Goal: Task Accomplishment & Management: Use online tool/utility

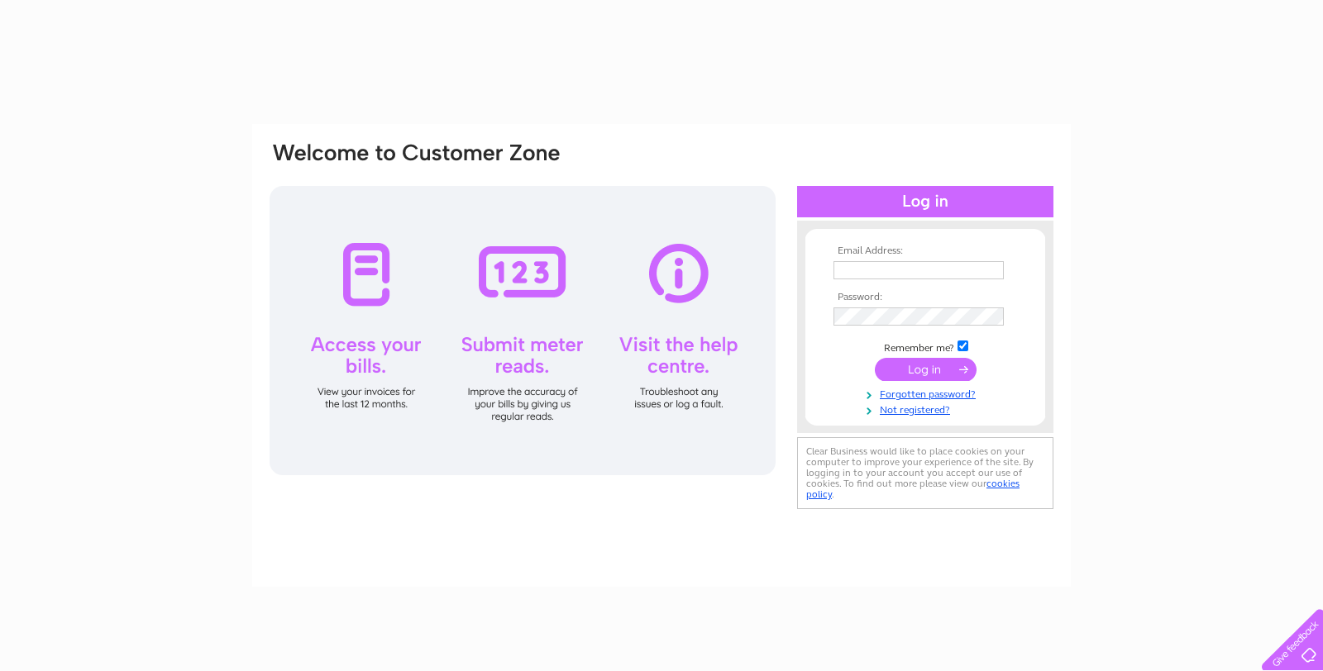
type input "[EMAIL_ADDRESS][DOMAIN_NAME]"
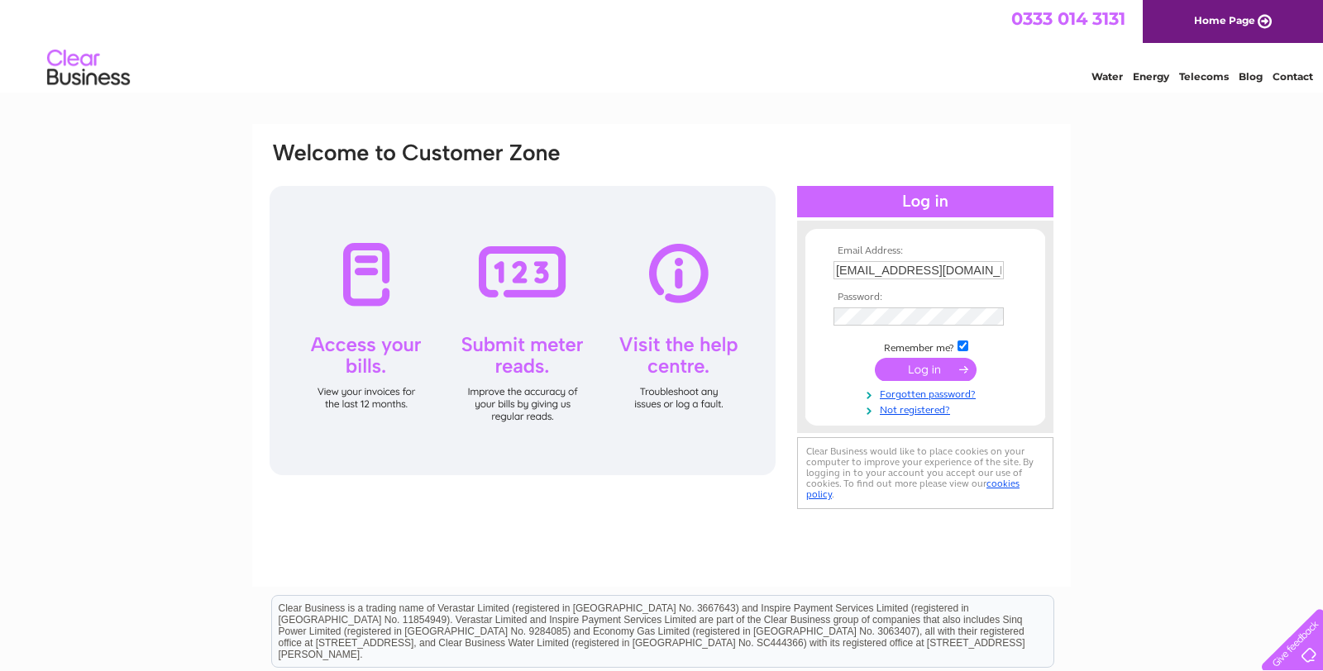
click at [935, 372] on input "submit" at bounding box center [926, 369] width 102 height 23
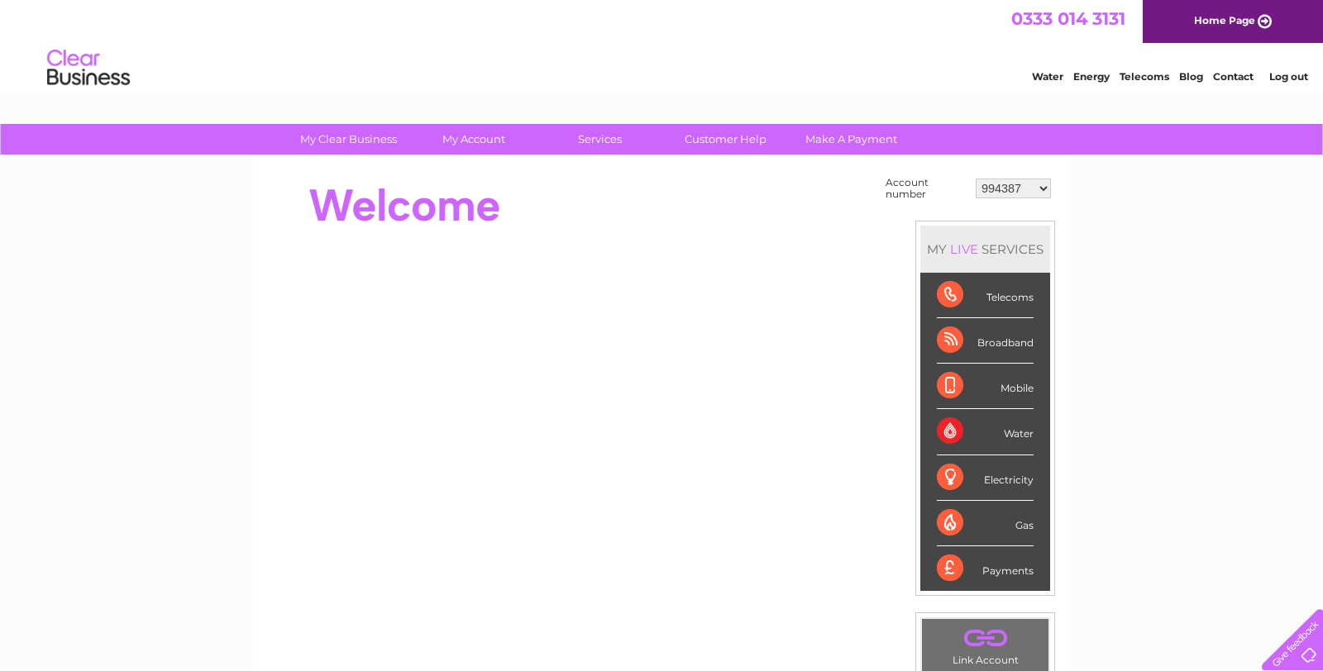
click at [1030, 187] on select "994387 994518 994533 994536 30265572 30300471 30300473 30300485" at bounding box center [1013, 189] width 75 height 20
click at [1020, 189] on select "994387 994518 994533 994536 30265572 30300471 30300473 30300485" at bounding box center [1013, 189] width 75 height 20
select select "30300485"
click at [976, 179] on select "994387 994518 994533 994536 30265572 30300471 30300473 30300485" at bounding box center [1013, 189] width 75 height 20
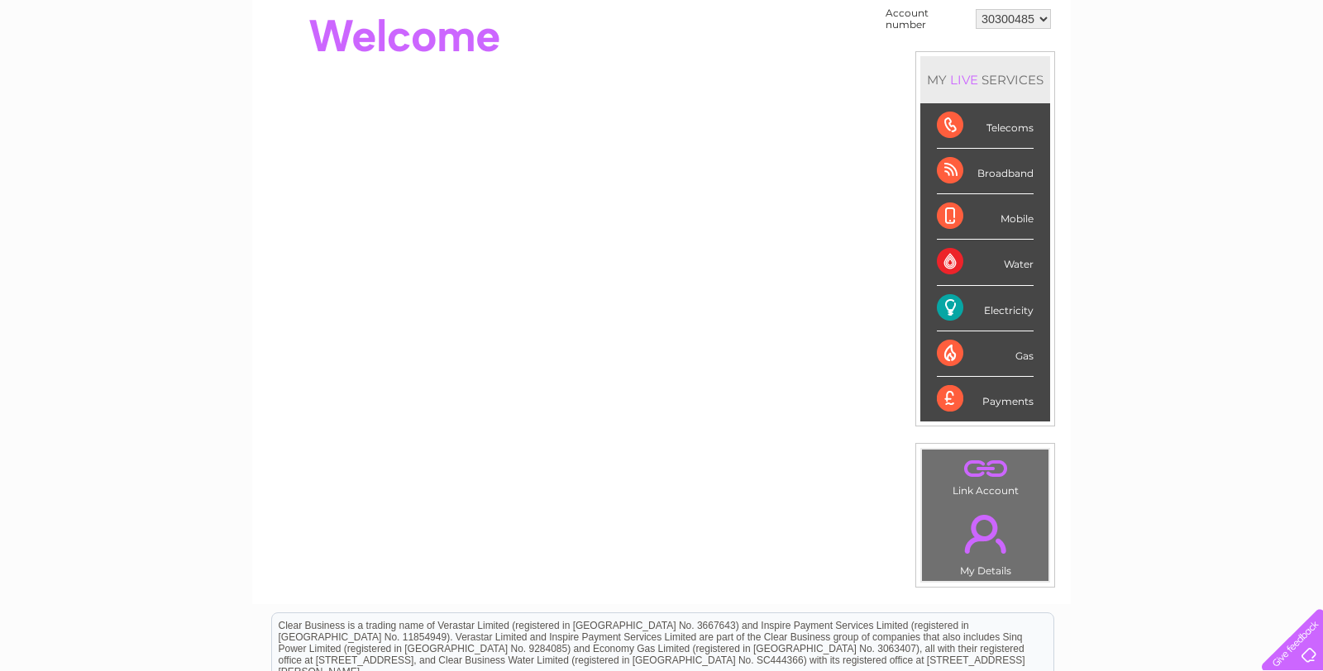
scroll to position [174, 0]
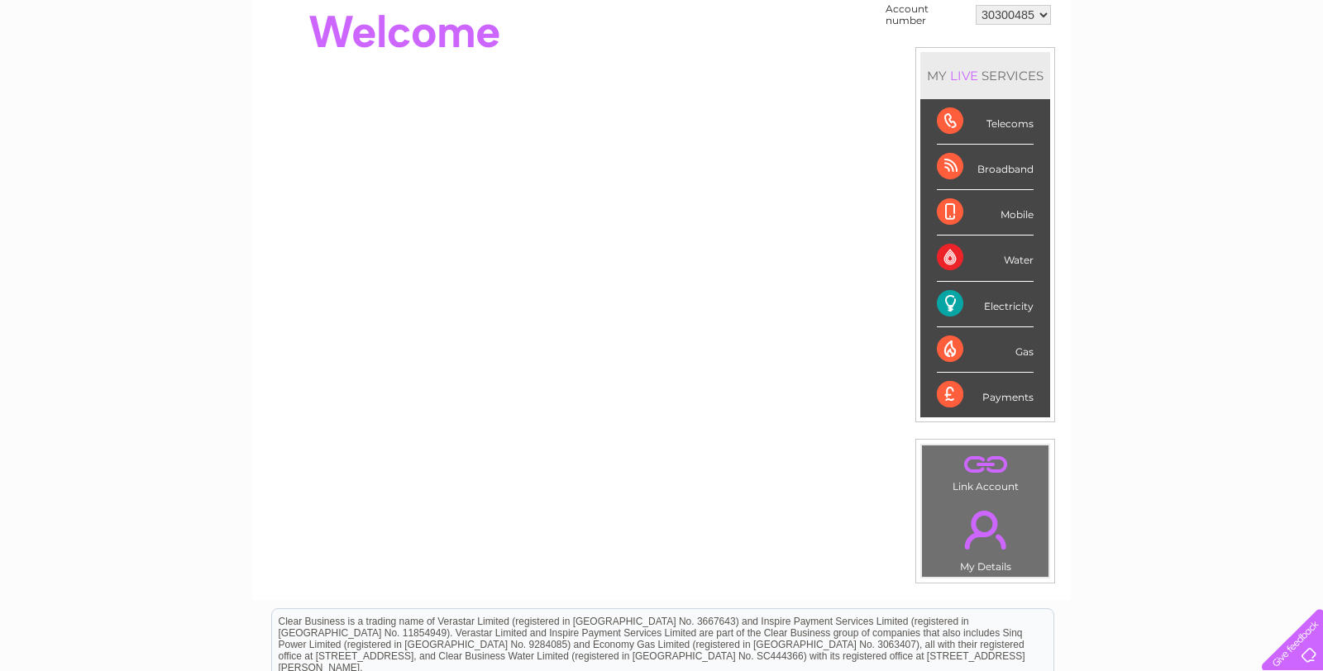
click at [997, 306] on div "Electricity" at bounding box center [985, 304] width 97 height 45
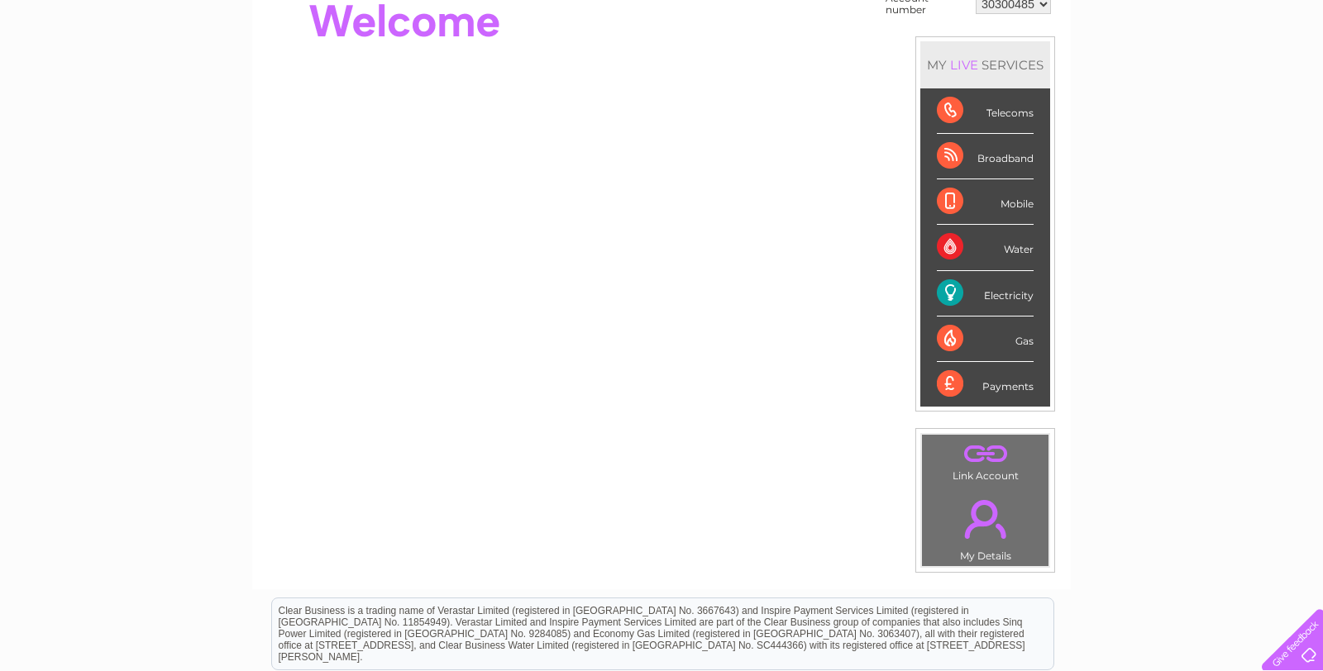
scroll to position [187, 0]
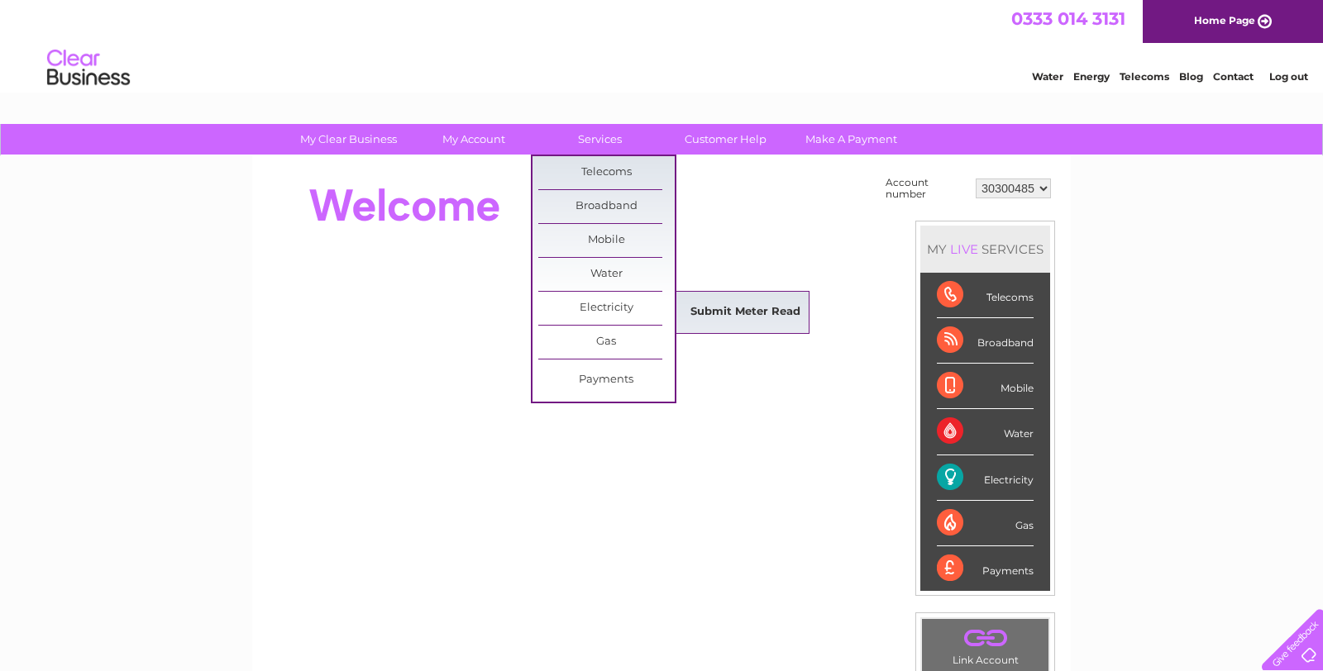
click at [713, 303] on link "Submit Meter Read" at bounding box center [745, 312] width 136 height 33
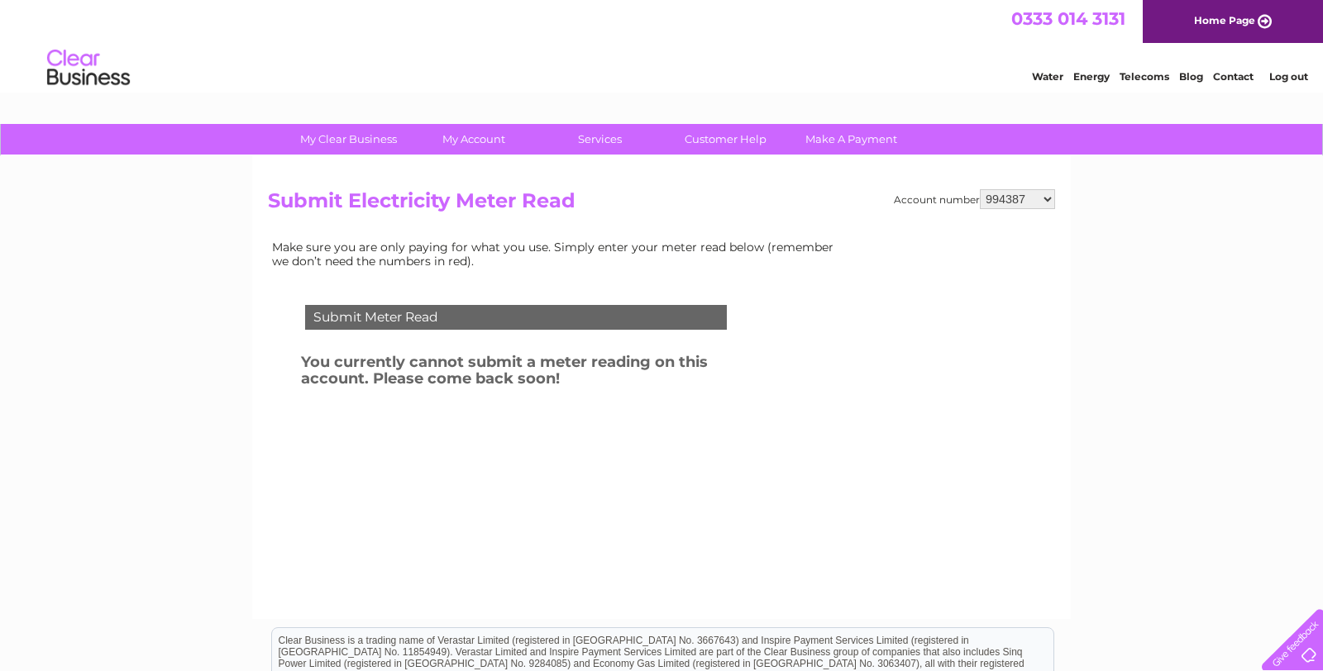
click at [1035, 188] on div "Account number 994387 994518 994533 994536 30265572 30300471 30300473 30300485 …" at bounding box center [661, 387] width 819 height 463
click at [1036, 196] on select "994387 994518 994533 994536 30265572 30300471 30300473 30300485" at bounding box center [1017, 199] width 75 height 20
select select "30300485"
click at [980, 189] on select "994387 994518 994533 994536 30265572 30300471 30300473 30300485" at bounding box center [1017, 199] width 75 height 20
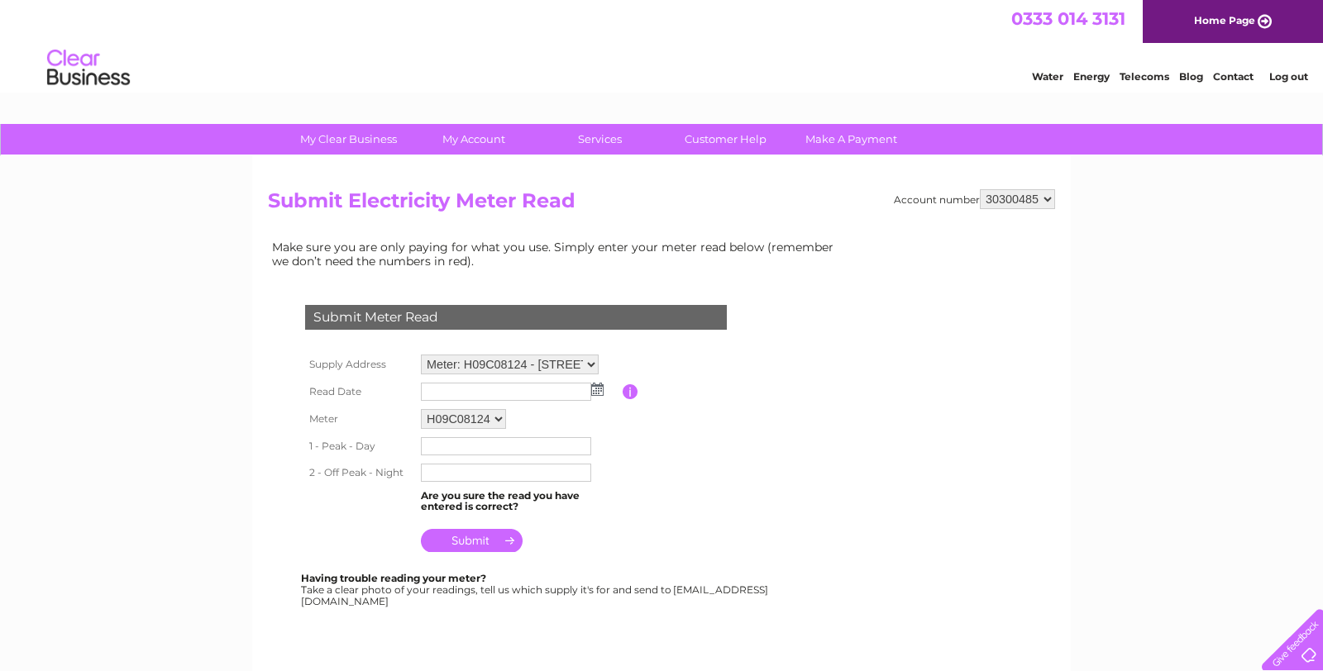
click at [595, 383] on img at bounding box center [597, 389] width 12 height 13
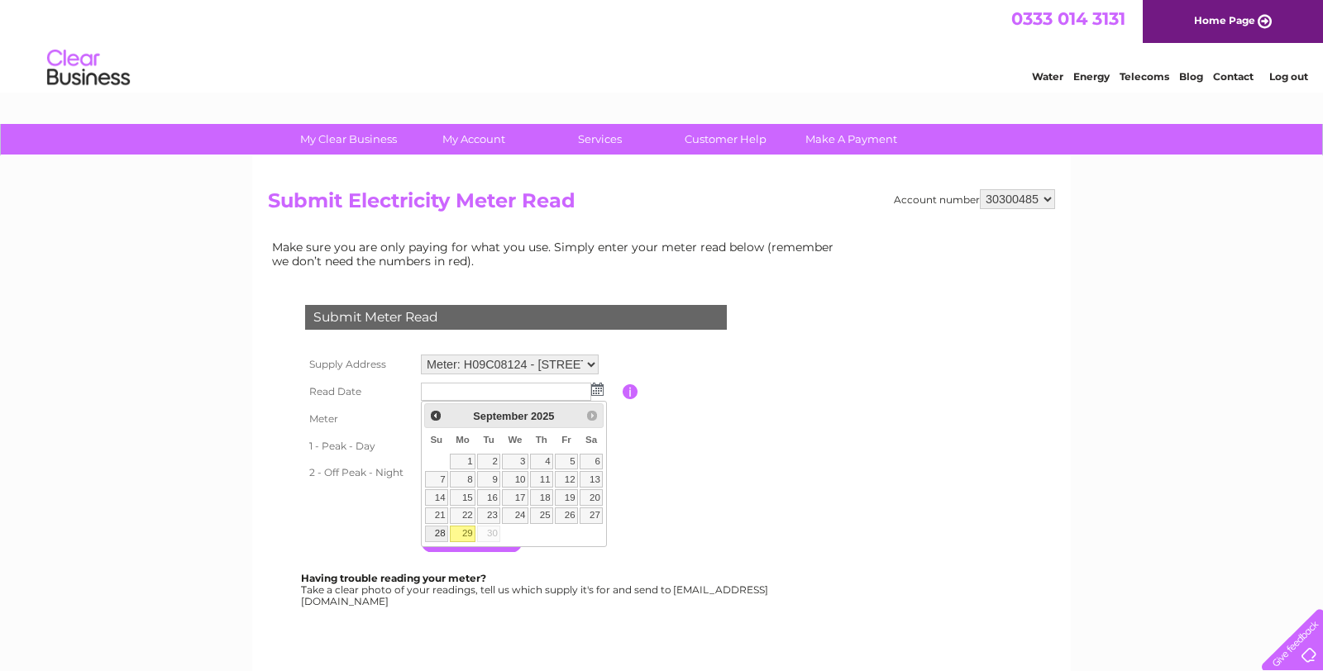
click at [437, 538] on link "28" at bounding box center [436, 534] width 23 height 17
type input "2025/09/28"
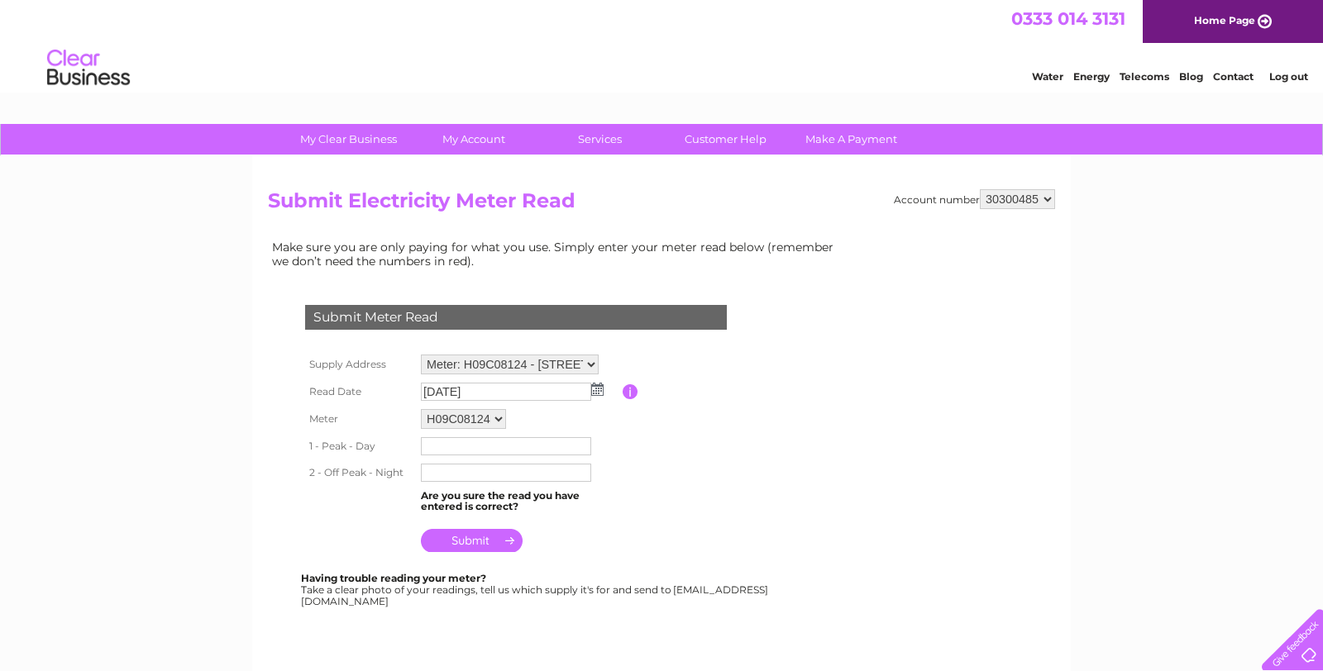
click at [487, 447] on input "text" at bounding box center [506, 446] width 170 height 18
type input "76556"
click at [500, 475] on input "text" at bounding box center [506, 475] width 170 height 18
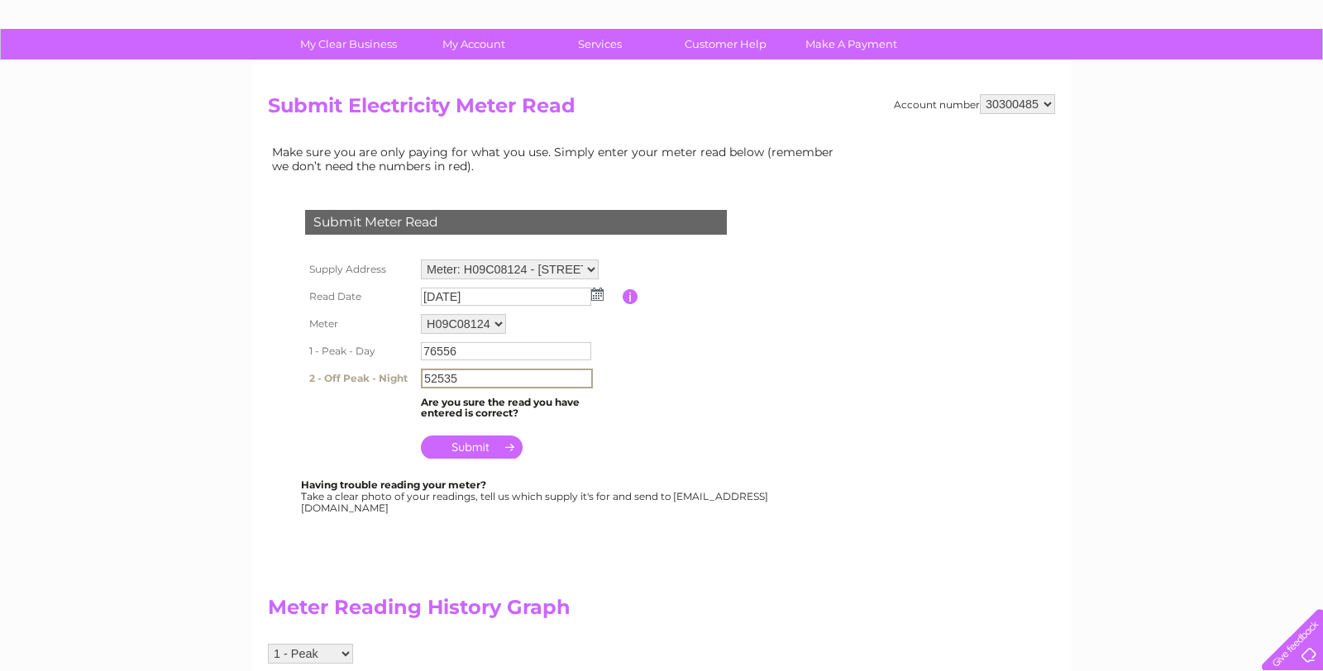
scroll to position [84, 0]
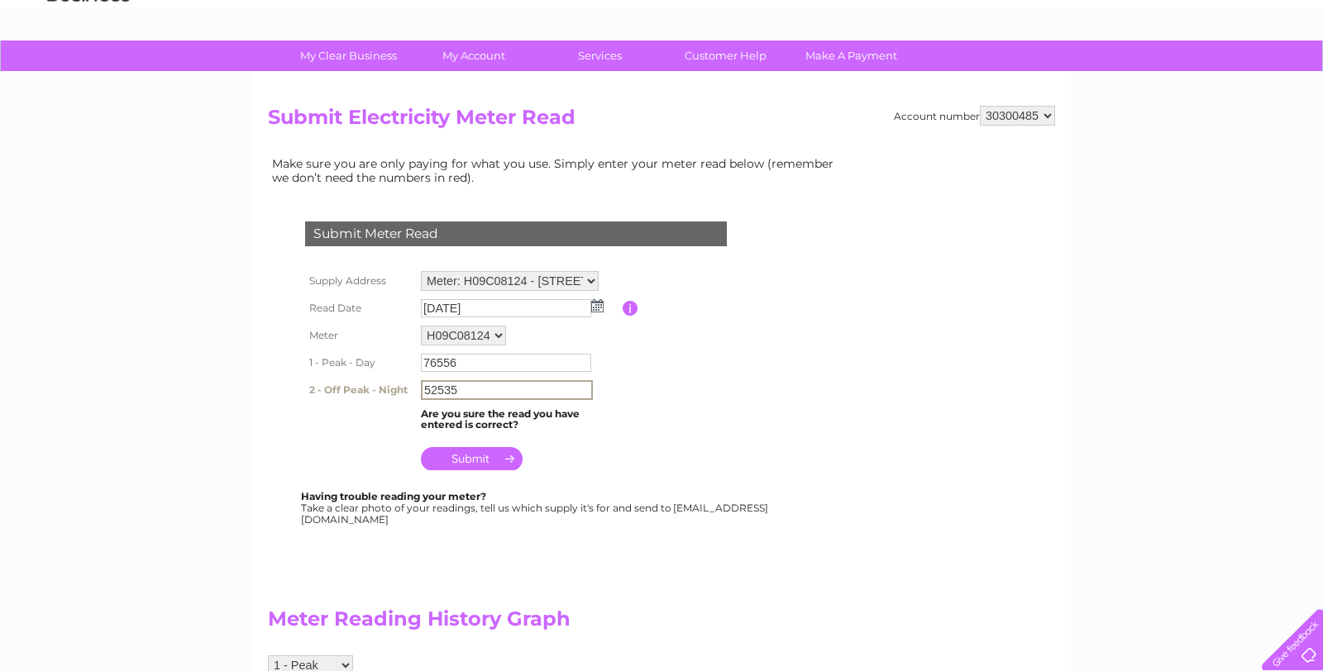
type input "52535"
click at [470, 452] on input "submit" at bounding box center [472, 458] width 102 height 23
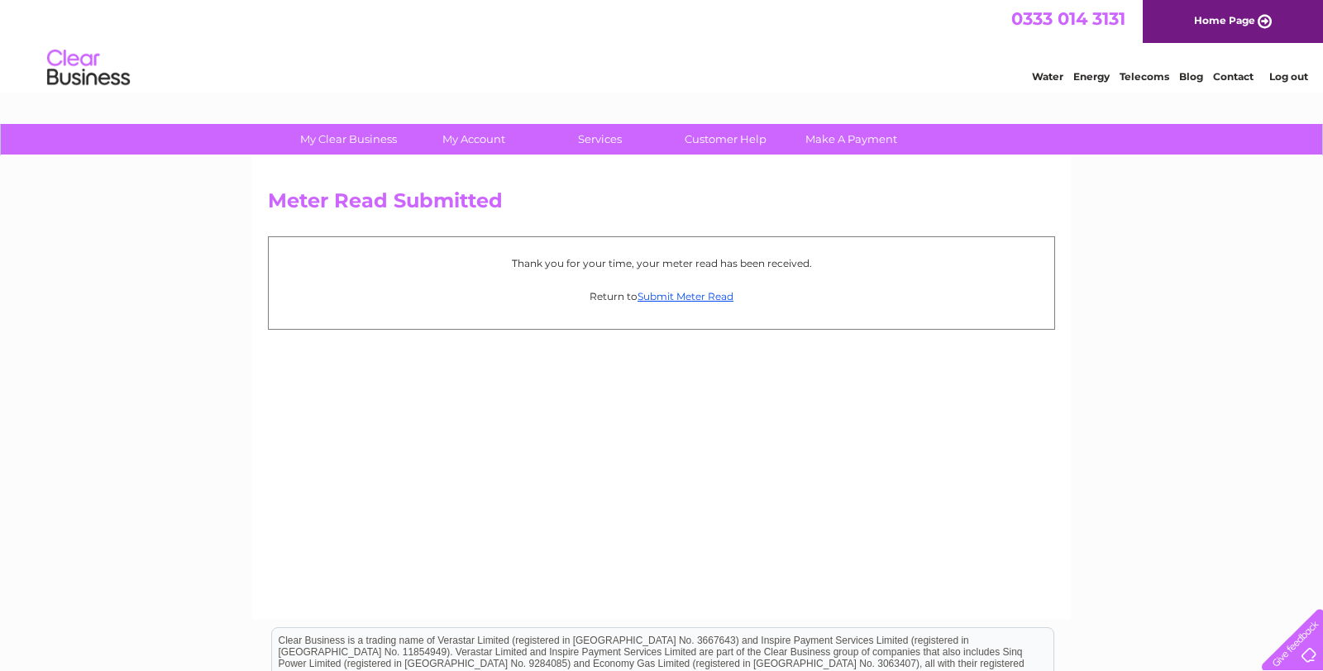
click at [702, 303] on p "Return to Submit Meter Read" at bounding box center [661, 297] width 769 height 16
click at [711, 297] on link "Submit Meter Read" at bounding box center [686, 296] width 96 height 12
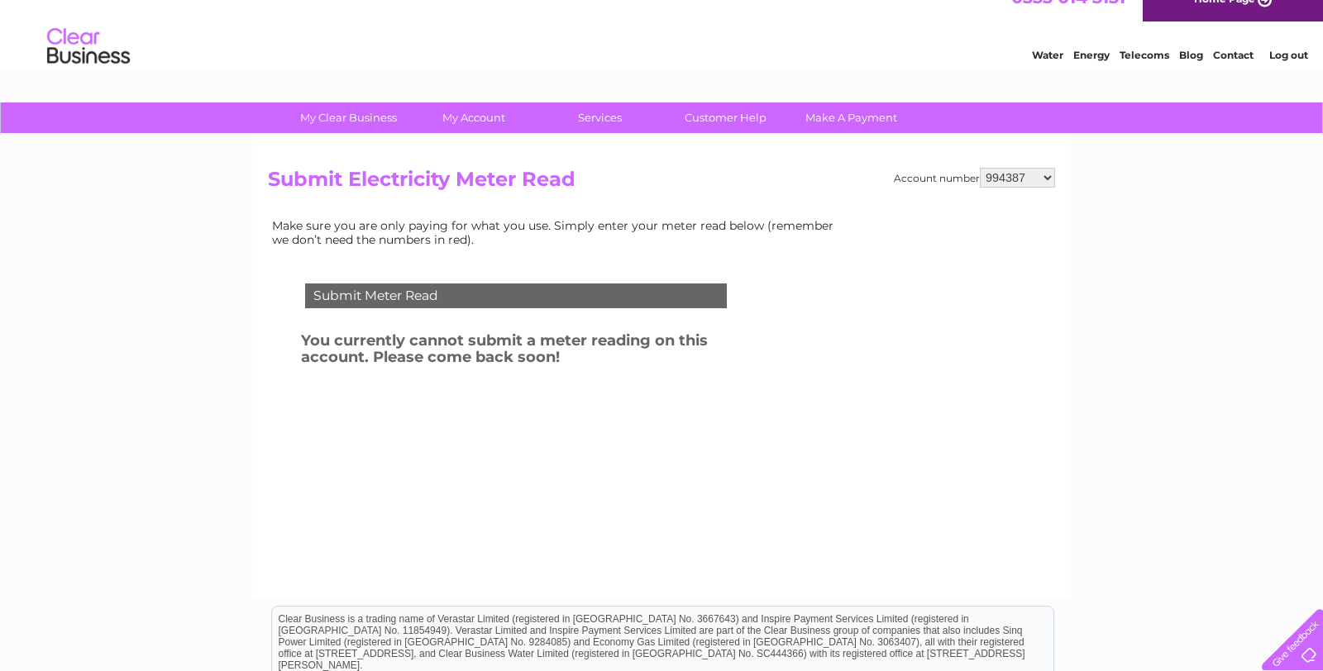
scroll to position [24, 0]
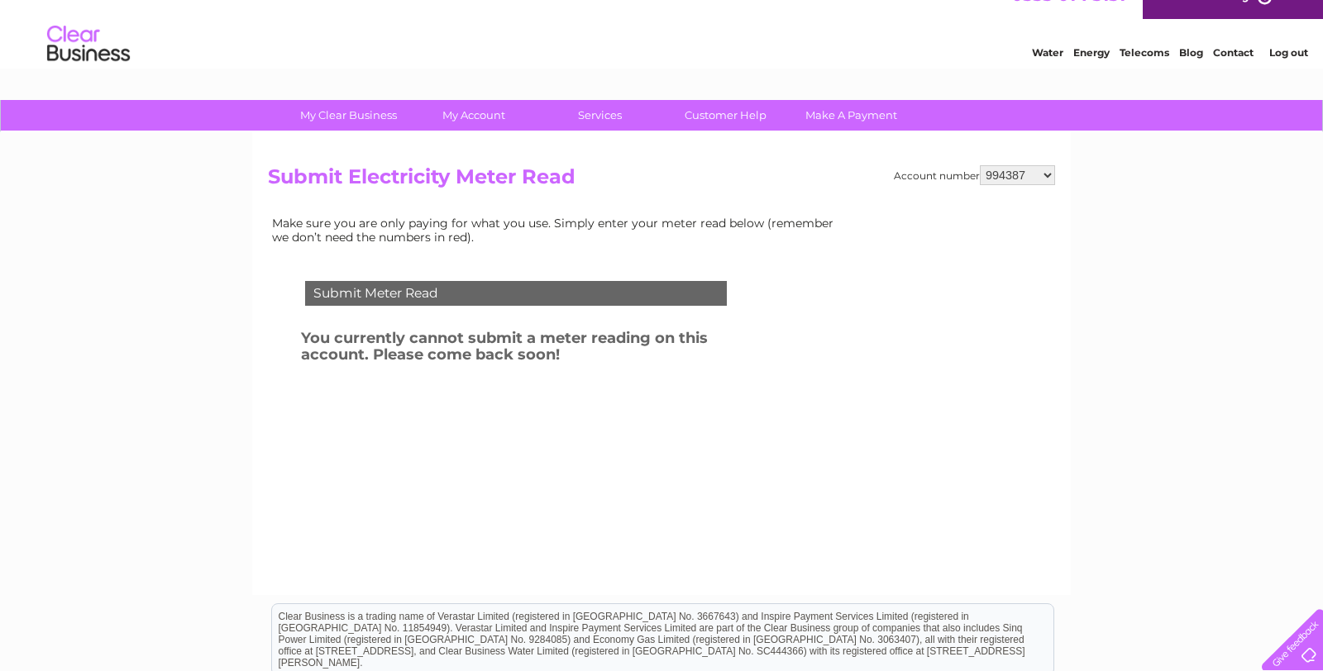
click at [1023, 176] on select "994387 994518 994533 994536 30265572 30300471 30300473 30300485" at bounding box center [1017, 175] width 75 height 20
select select "30300485"
click at [980, 165] on select "994387 994518 994533 994536 30265572 30300471 30300473 30300485" at bounding box center [1017, 175] width 75 height 20
